Goal: Information Seeking & Learning: Learn about a topic

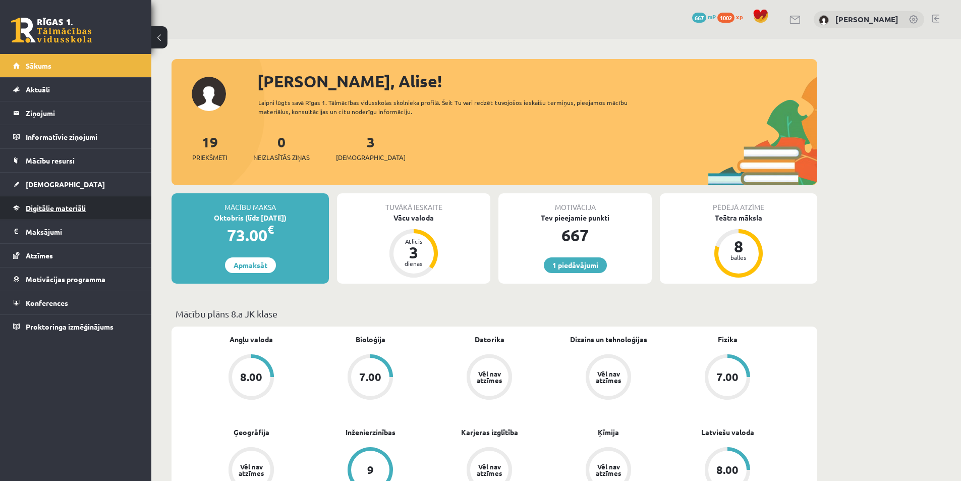
click at [67, 206] on span "Digitālie materiāli" at bounding box center [56, 207] width 60 height 9
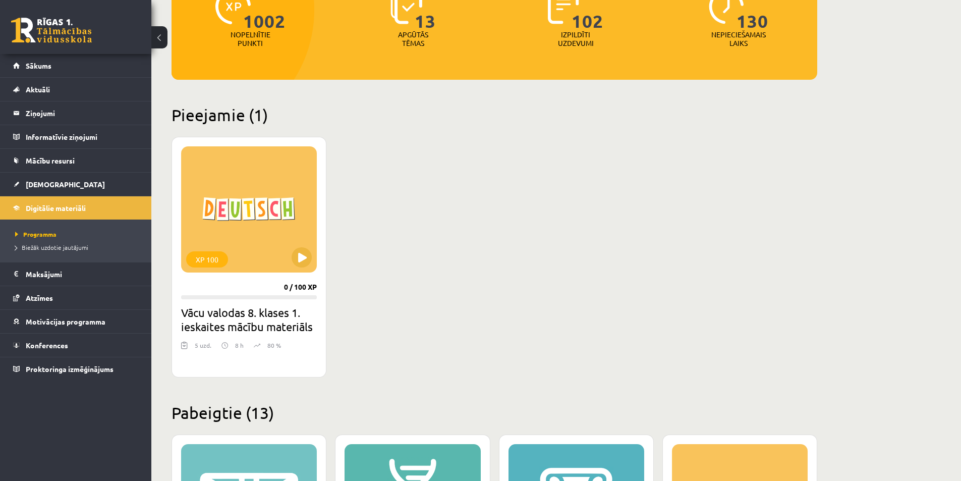
scroll to position [151, 0]
click at [305, 256] on button at bounding box center [302, 257] width 20 height 20
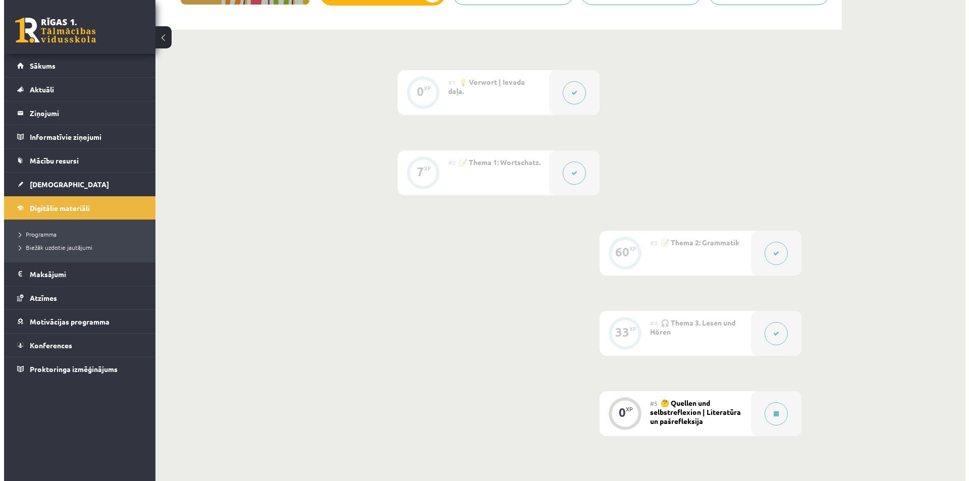
scroll to position [333, 0]
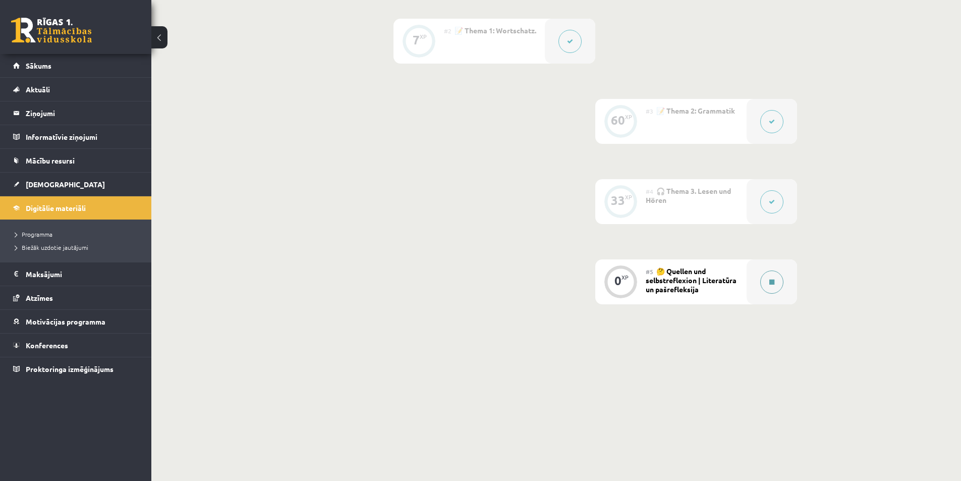
click at [772, 282] on icon at bounding box center [771, 282] width 5 height 6
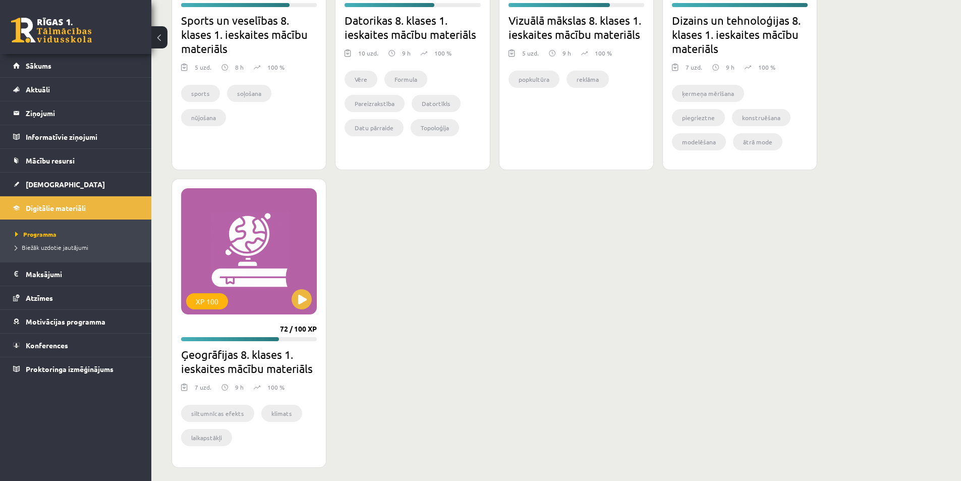
scroll to position [1331, 0]
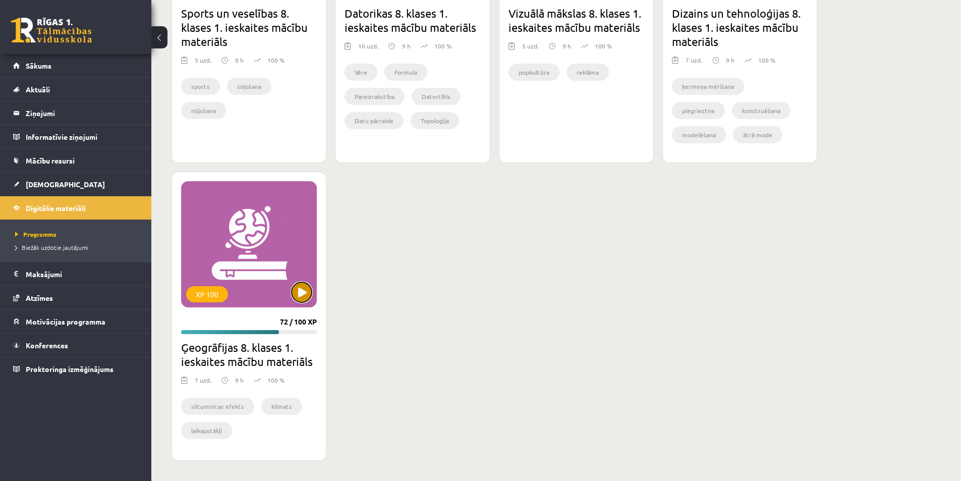
click at [306, 289] on button at bounding box center [302, 292] width 20 height 20
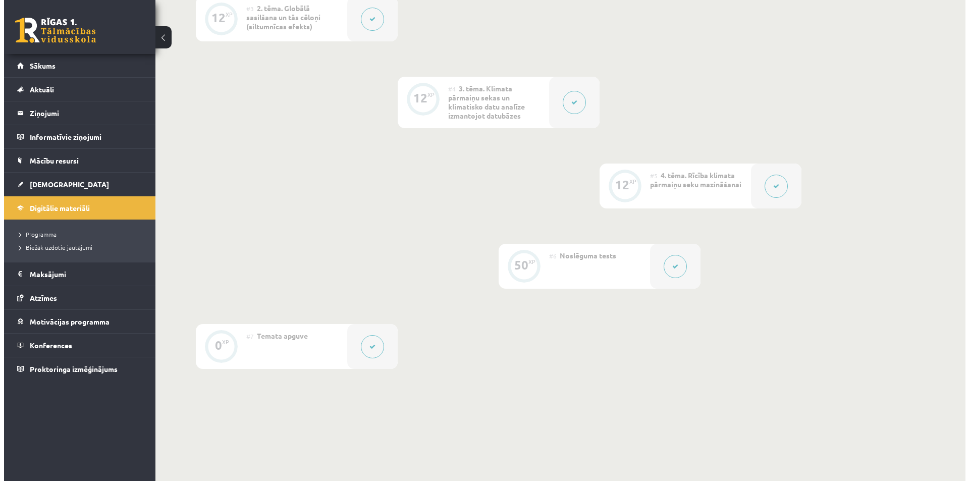
scroll to position [454, 0]
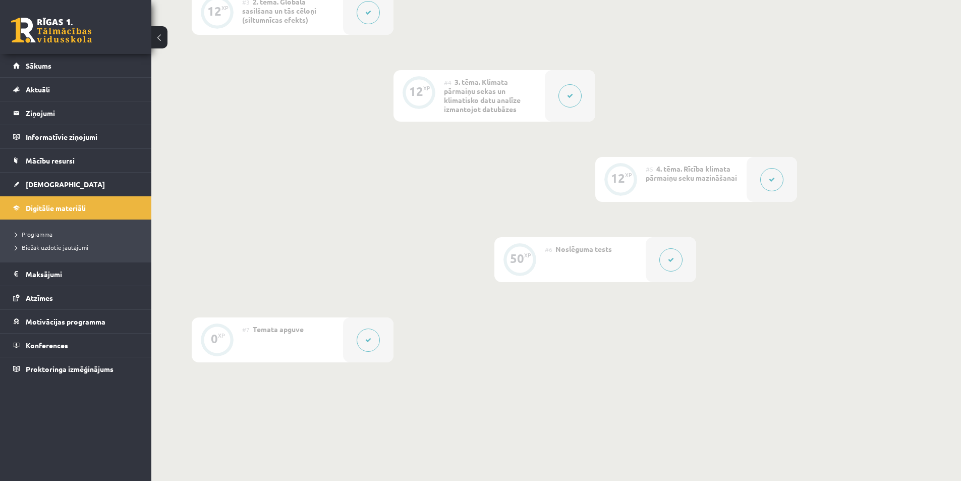
click at [669, 258] on icon at bounding box center [671, 260] width 6 height 6
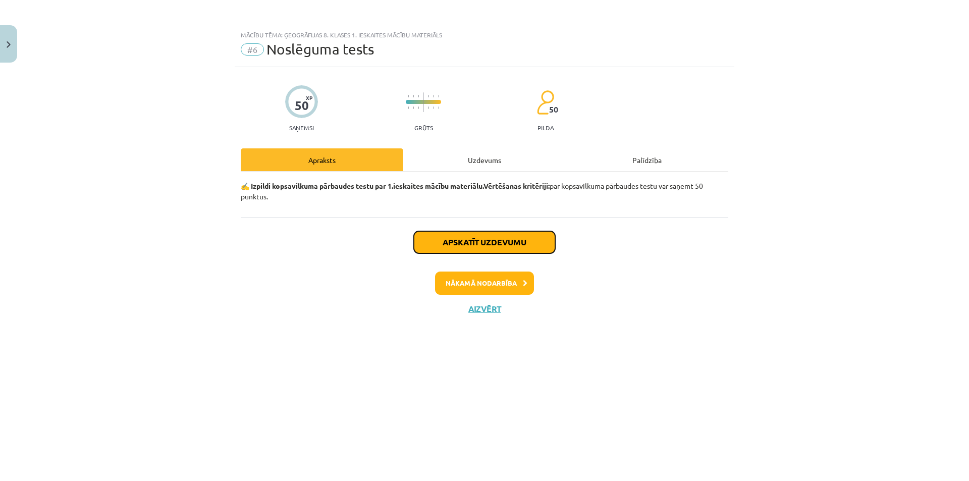
click at [486, 243] on button "Apskatīt uzdevumu" at bounding box center [484, 242] width 141 height 22
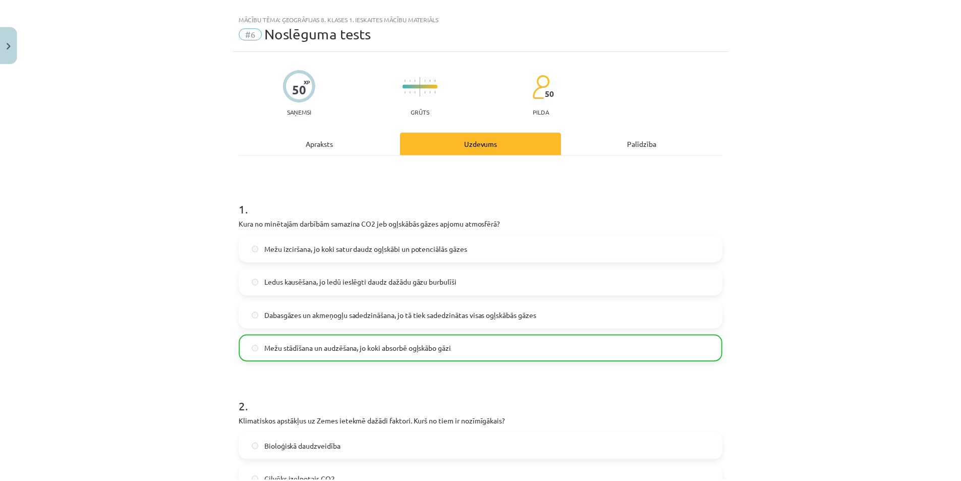
scroll to position [0, 0]
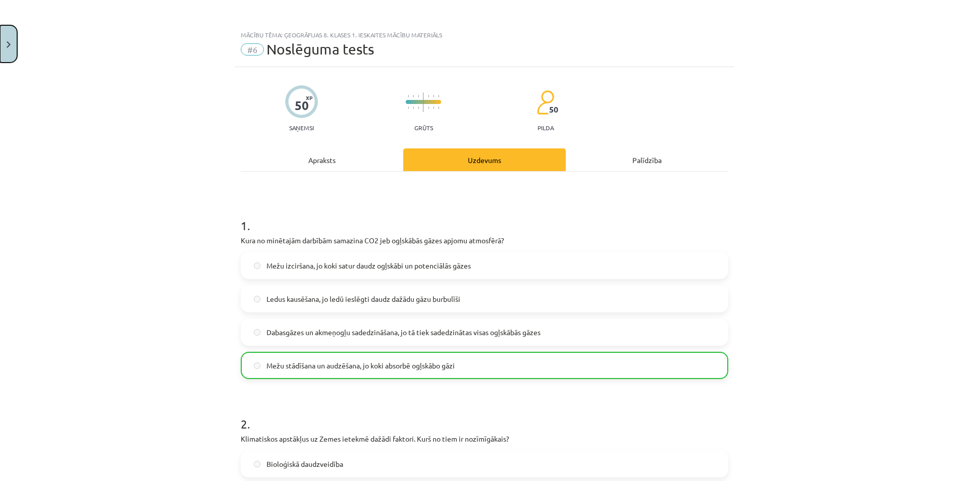
click at [4, 44] on button "Close" at bounding box center [8, 43] width 17 height 37
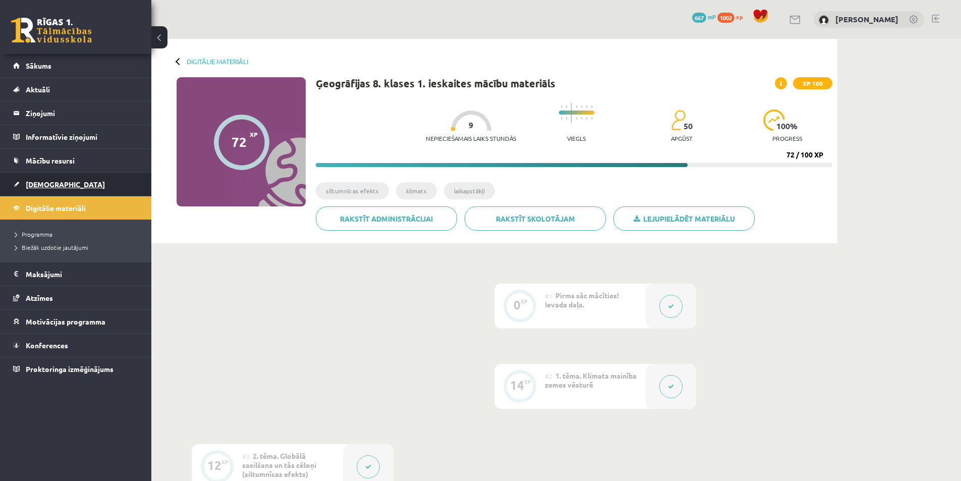
click at [48, 184] on span "[DEMOGRAPHIC_DATA]" at bounding box center [65, 184] width 79 height 9
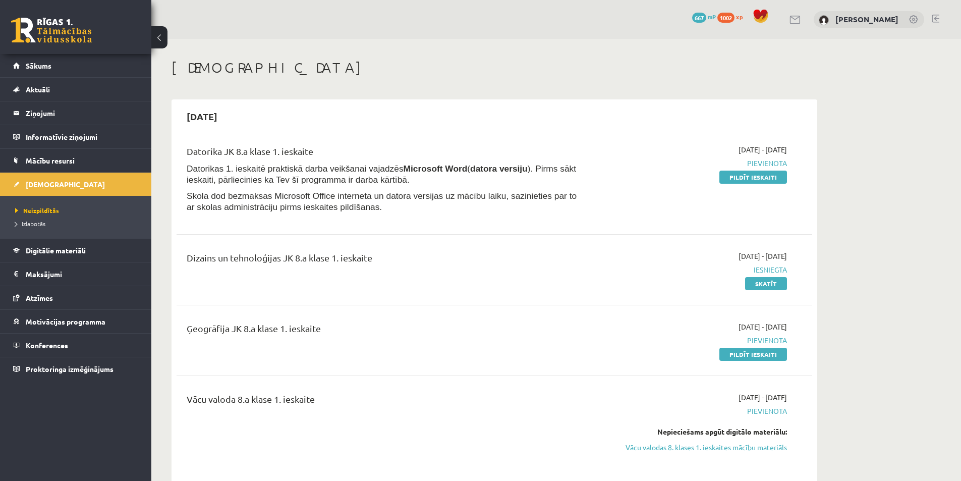
click at [936, 16] on link at bounding box center [936, 19] width 8 height 8
